Goal: Check status: Check status

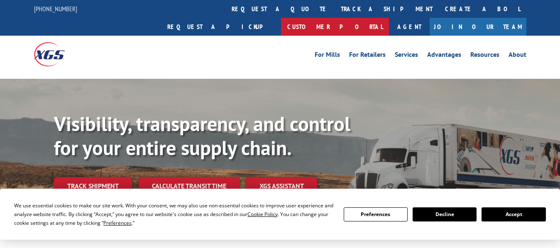
click at [389, 18] on link "Customer Portal" at bounding box center [335, 27] width 108 height 18
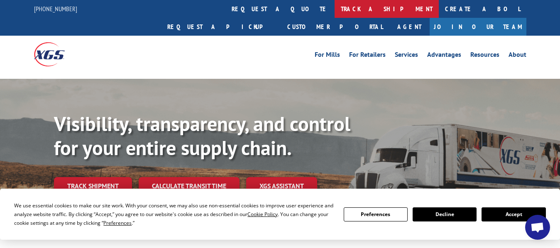
click at [335, 11] on link "track a shipment" at bounding box center [387, 9] width 104 height 18
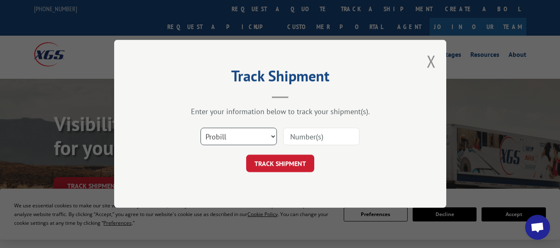
click at [257, 135] on select "Select category... Probill BOL PO" at bounding box center [239, 136] width 76 height 17
click at [201, 128] on select "Select category... Probill BOL PO" at bounding box center [239, 136] width 76 height 17
click at [314, 136] on input at bounding box center [321, 136] width 76 height 17
type input "17602733"
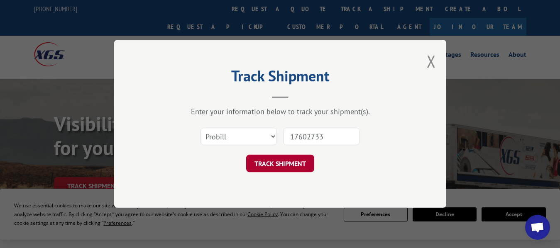
click at [300, 172] on button "TRACK SHIPMENT" at bounding box center [280, 163] width 68 height 17
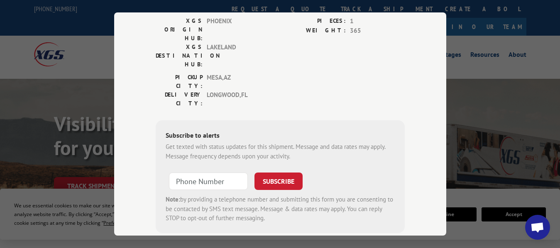
scroll to position [0, 0]
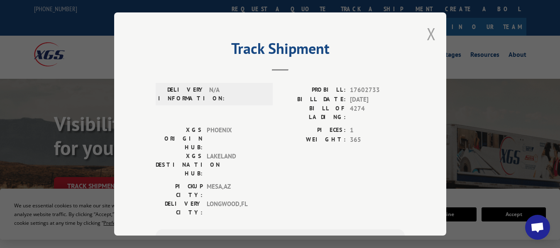
click at [430, 32] on button "Close modal" at bounding box center [431, 34] width 9 height 22
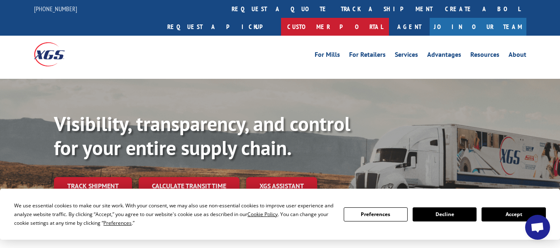
click at [389, 18] on link "Customer Portal" at bounding box center [335, 27] width 108 height 18
